Goal: Browse casually

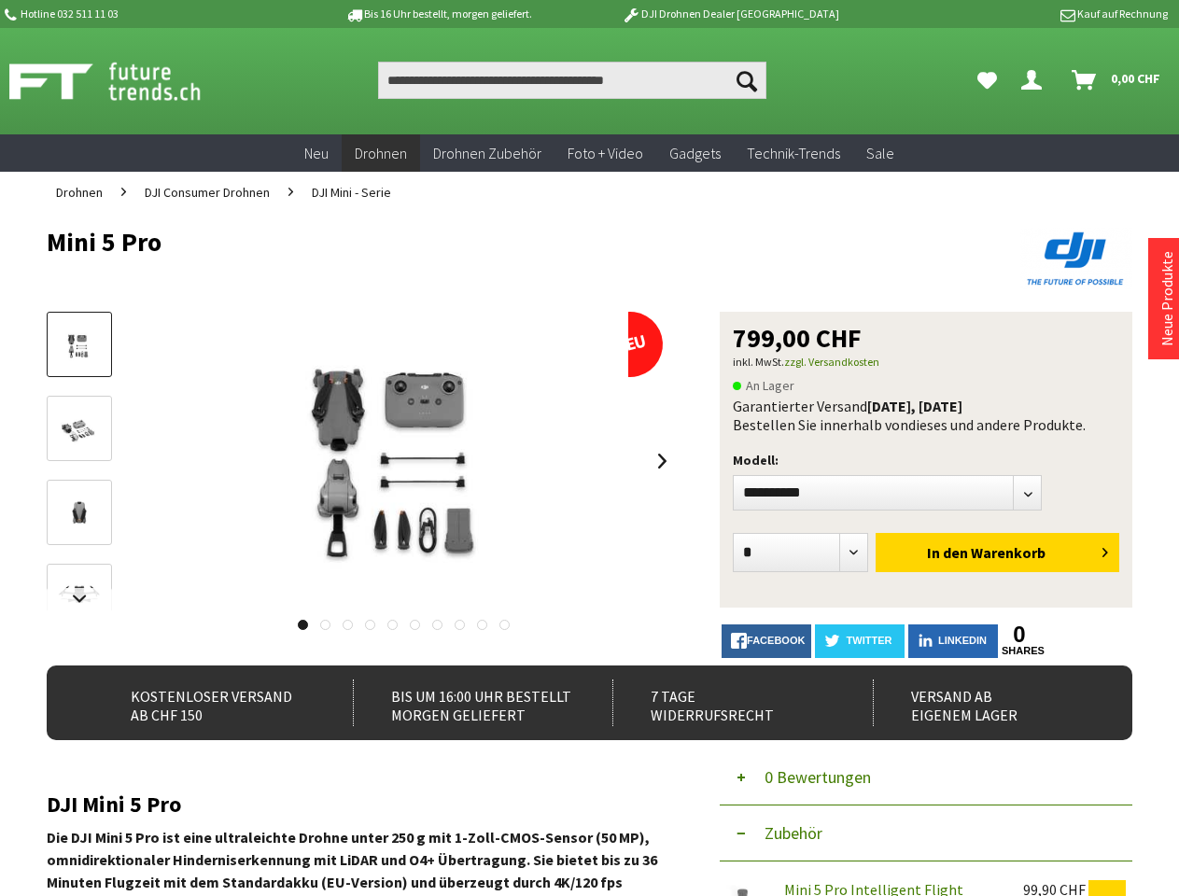
click at [589, 448] on img at bounding box center [404, 461] width 448 height 299
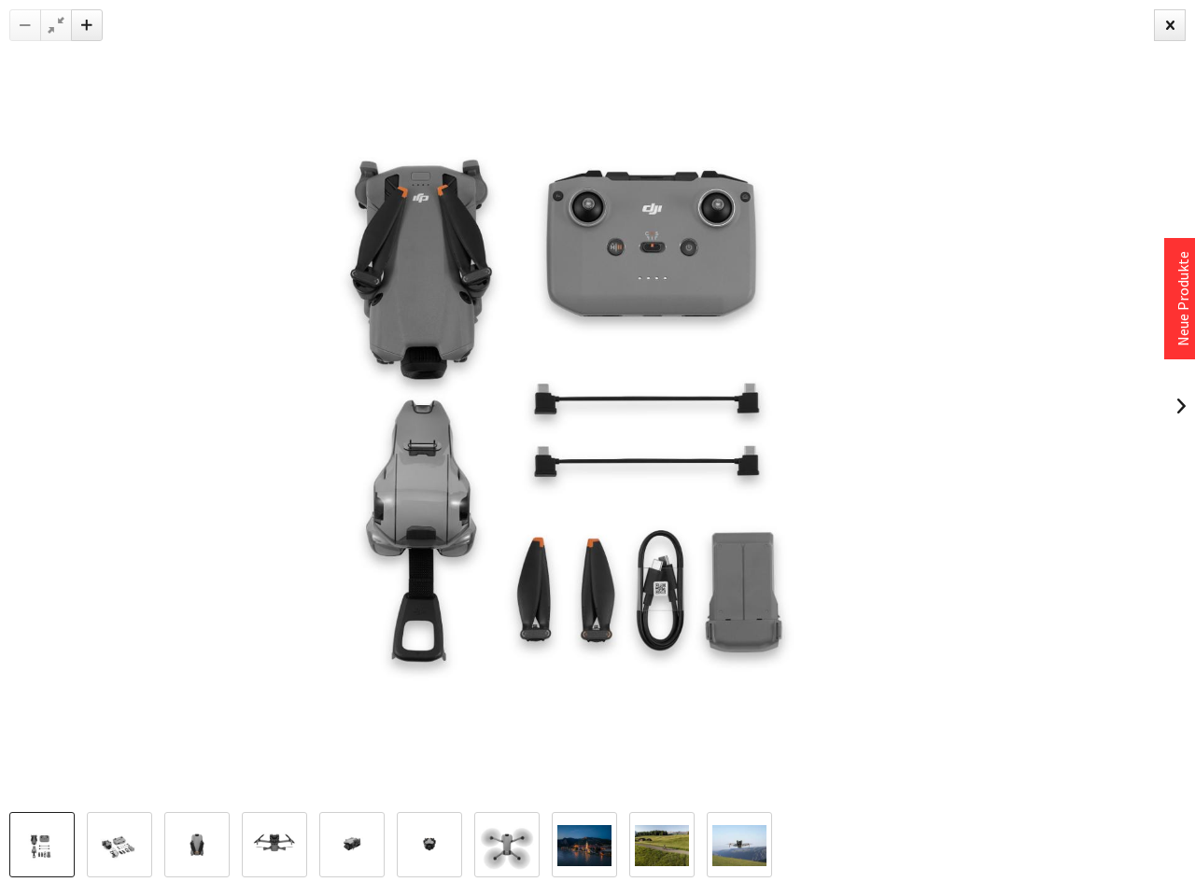
click at [589, 555] on img at bounding box center [597, 405] width 1195 height 797
click at [79, 600] on img at bounding box center [597, 405] width 1195 height 797
click at [403, 461] on img at bounding box center [597, 405] width 1195 height 797
click at [663, 461] on img at bounding box center [597, 405] width 1195 height 797
click at [302, 625] on img at bounding box center [597, 405] width 1195 height 797
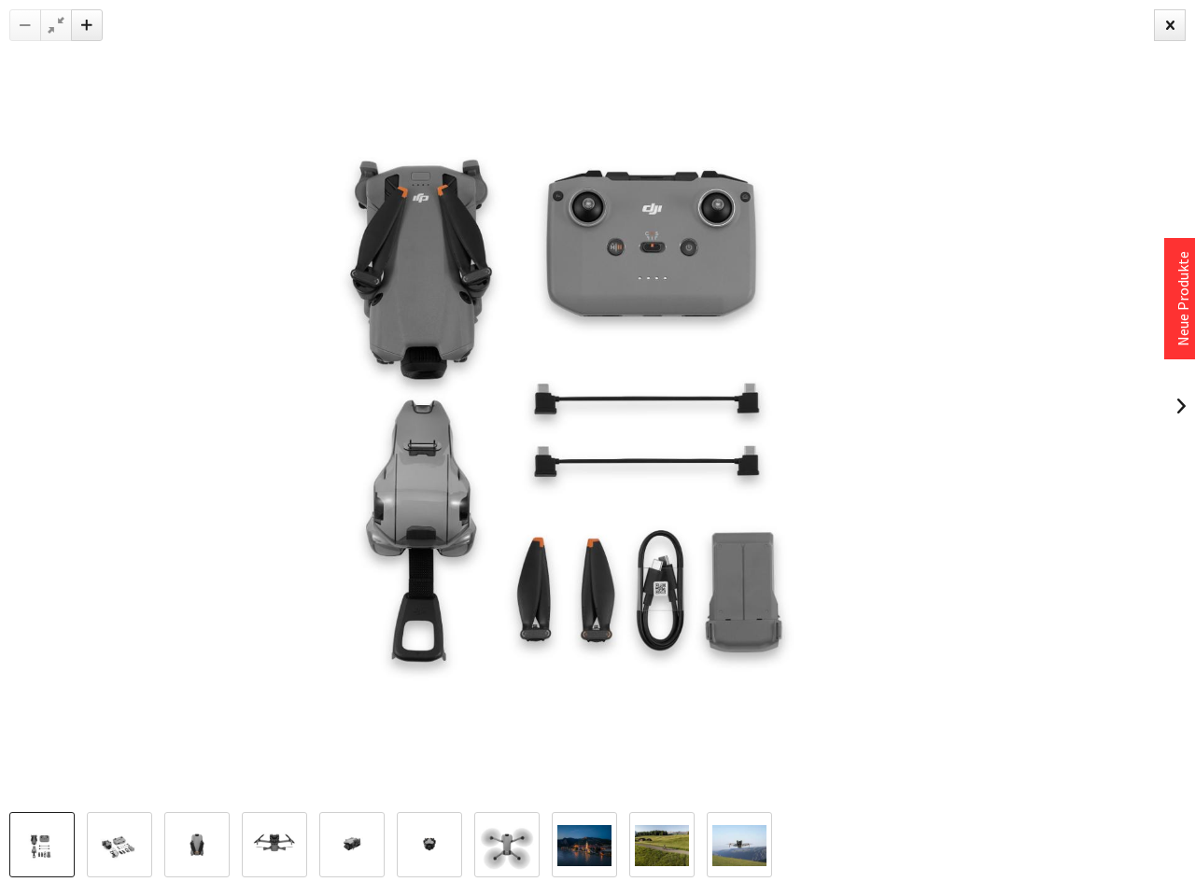
click at [324, 625] on img at bounding box center [597, 405] width 1195 height 797
click at [346, 625] on img at bounding box center [597, 405] width 1195 height 797
click at [369, 625] on img at bounding box center [597, 405] width 1195 height 797
click at [392, 625] on img at bounding box center [597, 405] width 1195 height 797
